Goal: Transaction & Acquisition: Purchase product/service

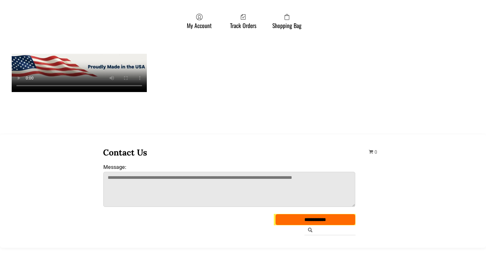
scroll to position [613, 0]
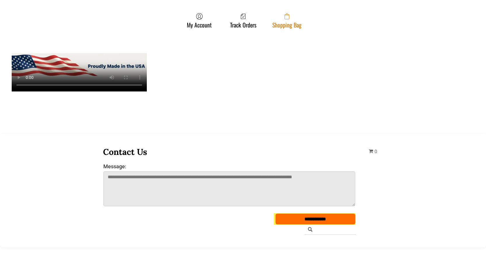
click at [281, 13] on span at bounding box center [286, 16] width 29 height 7
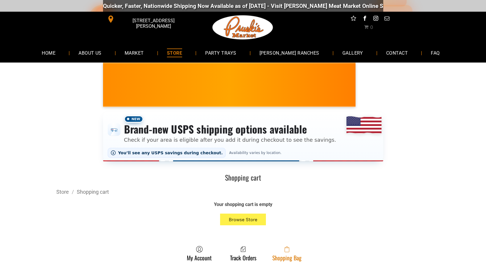
click at [278, 255] on link "Shopping Bag" at bounding box center [286, 252] width 35 height 15
click at [281, 258] on link "Shopping Bag" at bounding box center [286, 252] width 35 height 15
click at [291, 251] on span at bounding box center [286, 248] width 29 height 7
